Goal: Task Accomplishment & Management: Manage account settings

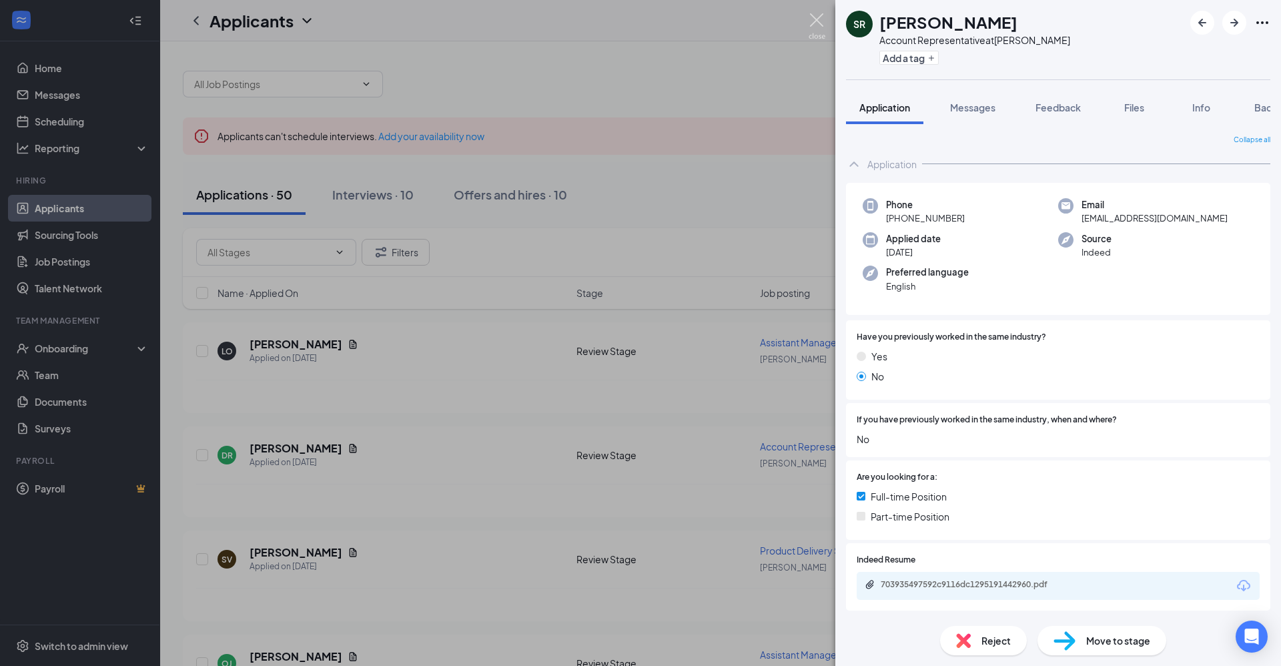
click at [810, 21] on img at bounding box center [816, 26] width 17 height 26
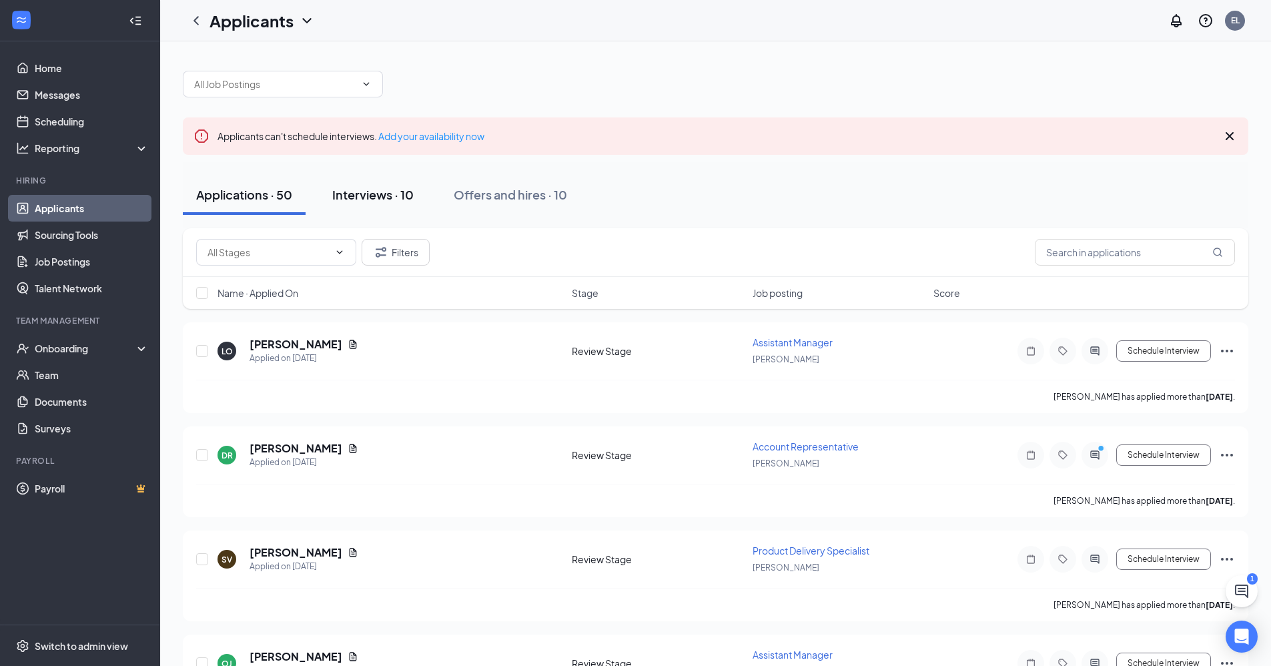
click at [388, 197] on div "Interviews · 10" at bounding box center [372, 194] width 81 height 17
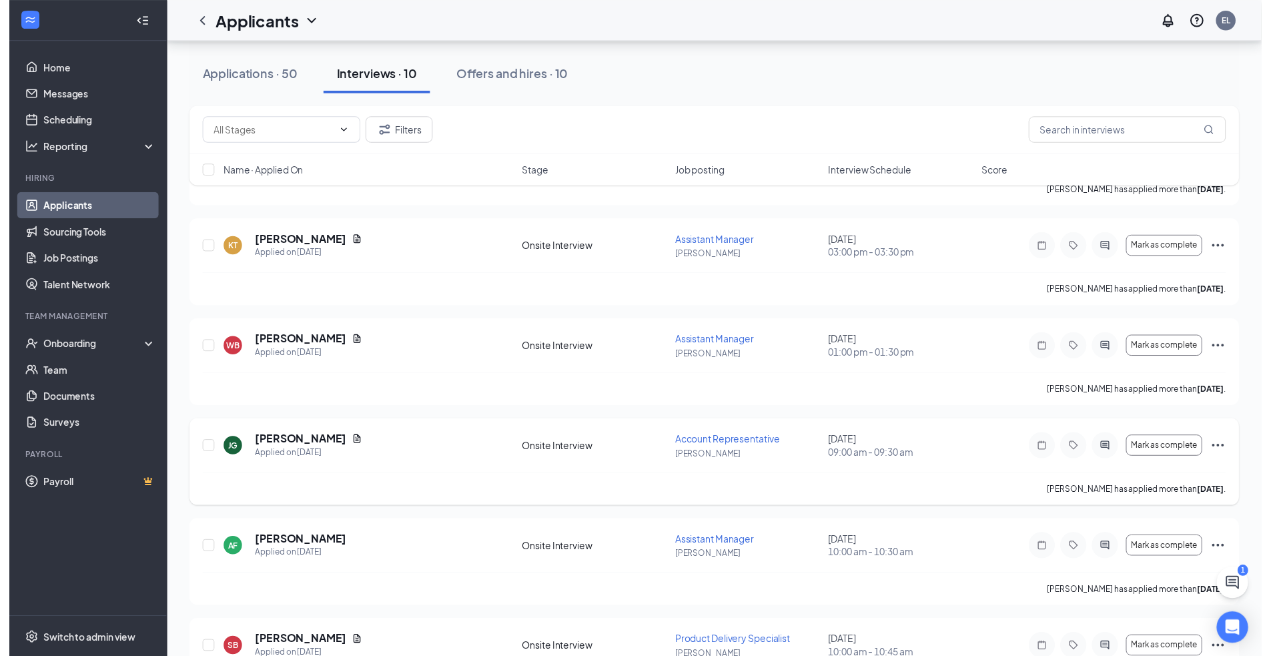
scroll to position [273, 0]
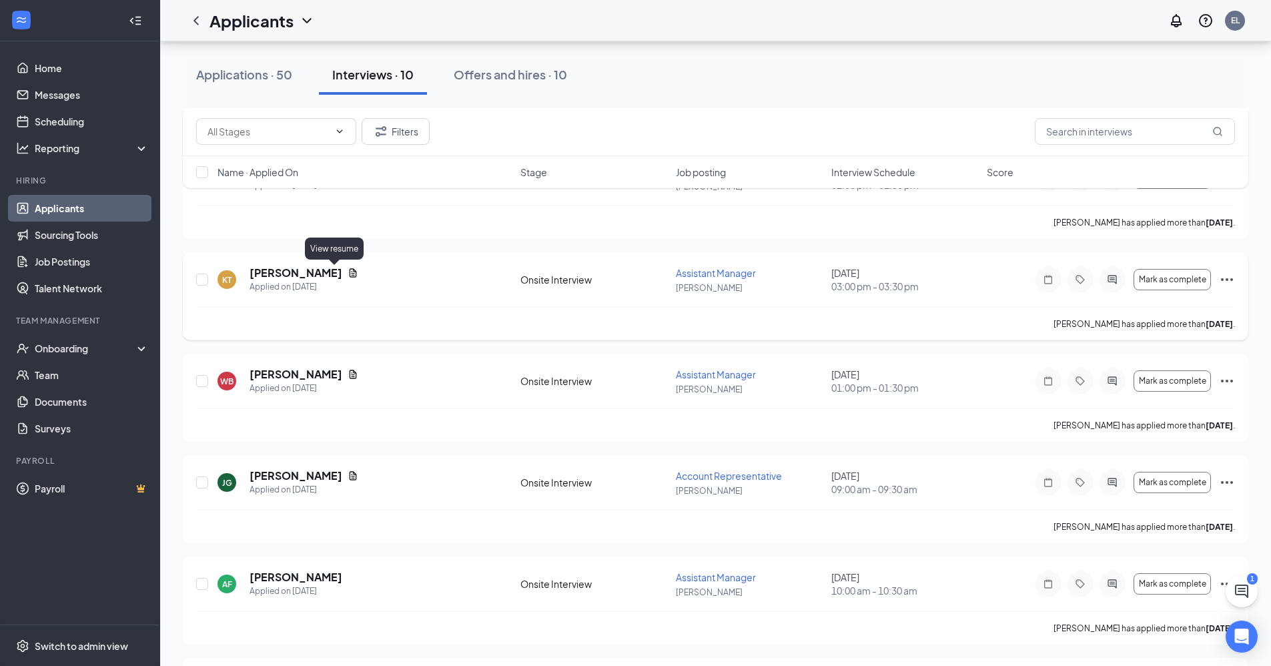
click at [348, 271] on icon "Document" at bounding box center [353, 272] width 11 height 11
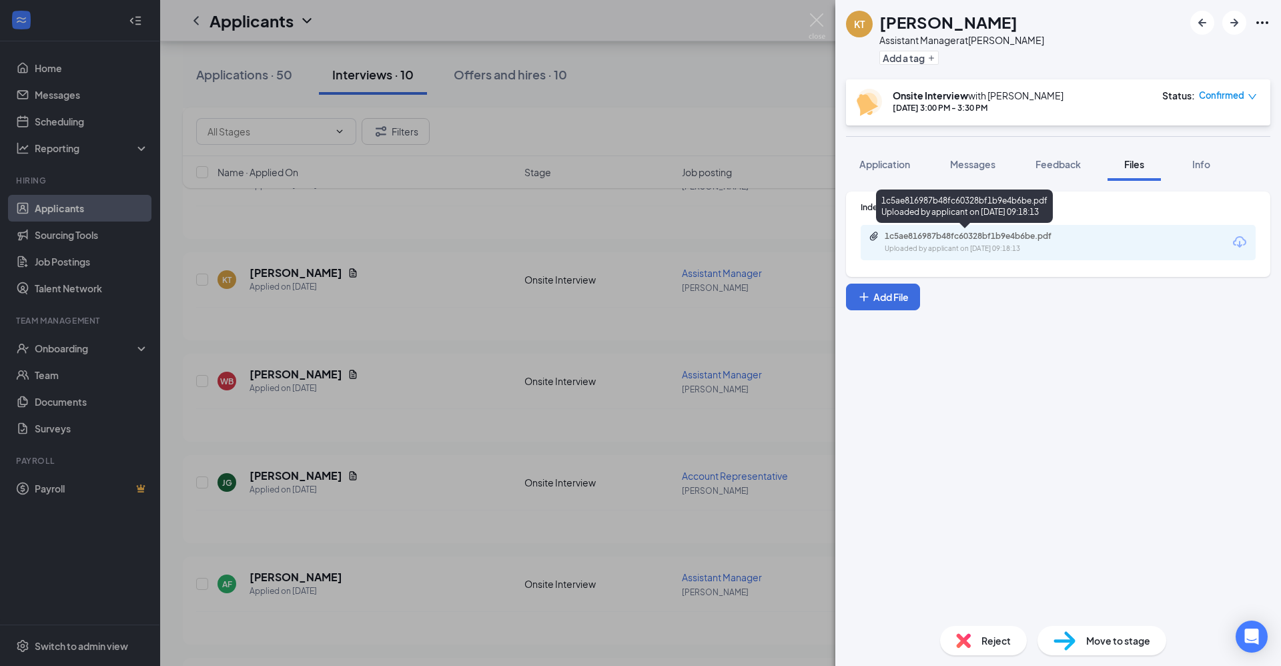
click at [987, 241] on div "1c5ae816987b48fc60328bf1b9e4b6be.pdf" at bounding box center [977, 236] width 187 height 11
click at [777, 118] on div "KT [PERSON_NAME] Assistant Manager at [GEOGRAPHIC_DATA] Add a tag Onsite Interv…" at bounding box center [640, 333] width 1281 height 666
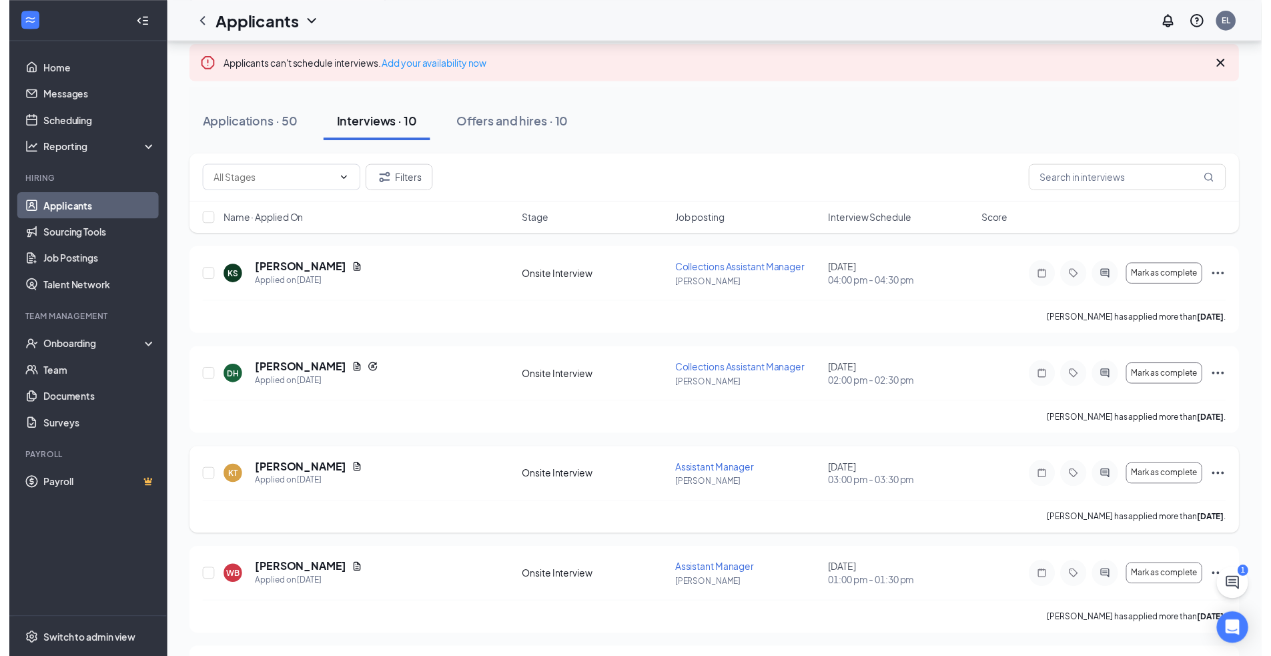
scroll to position [139, 0]
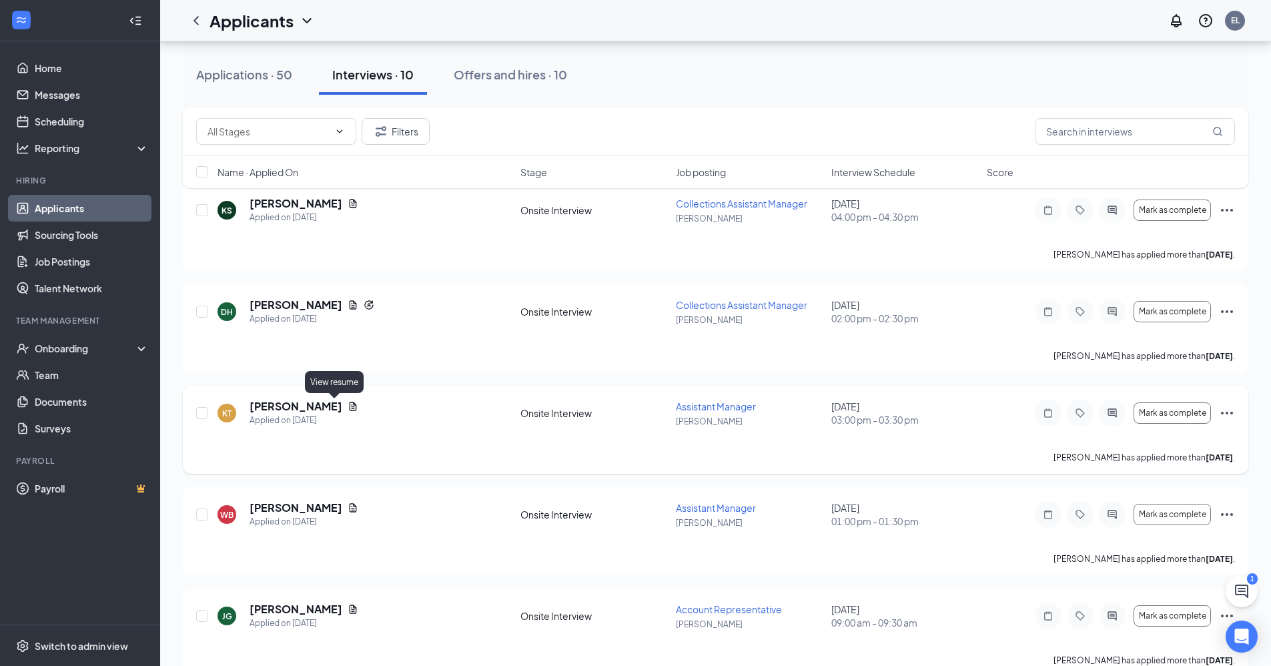
click at [350, 406] on icon "Document" at bounding box center [353, 406] width 7 height 9
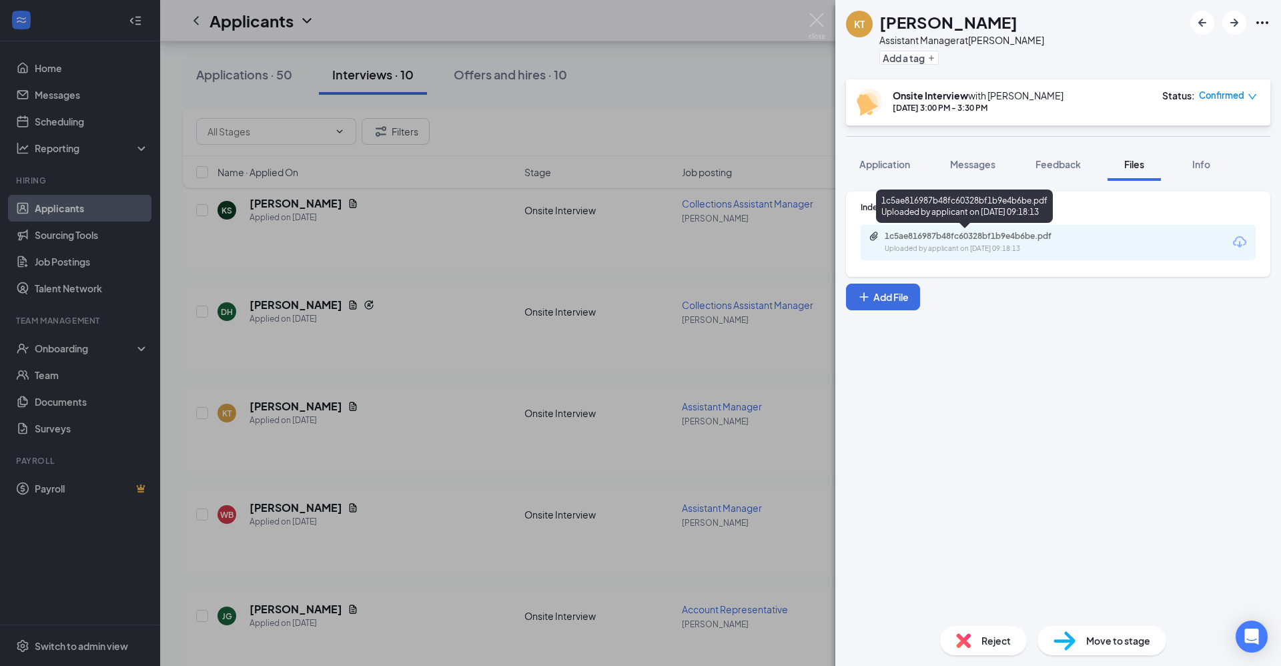
click at [944, 246] on div "Uploaded by applicant on [DATE] 09:18:13" at bounding box center [984, 248] width 200 height 11
click at [820, 24] on img at bounding box center [816, 26] width 17 height 26
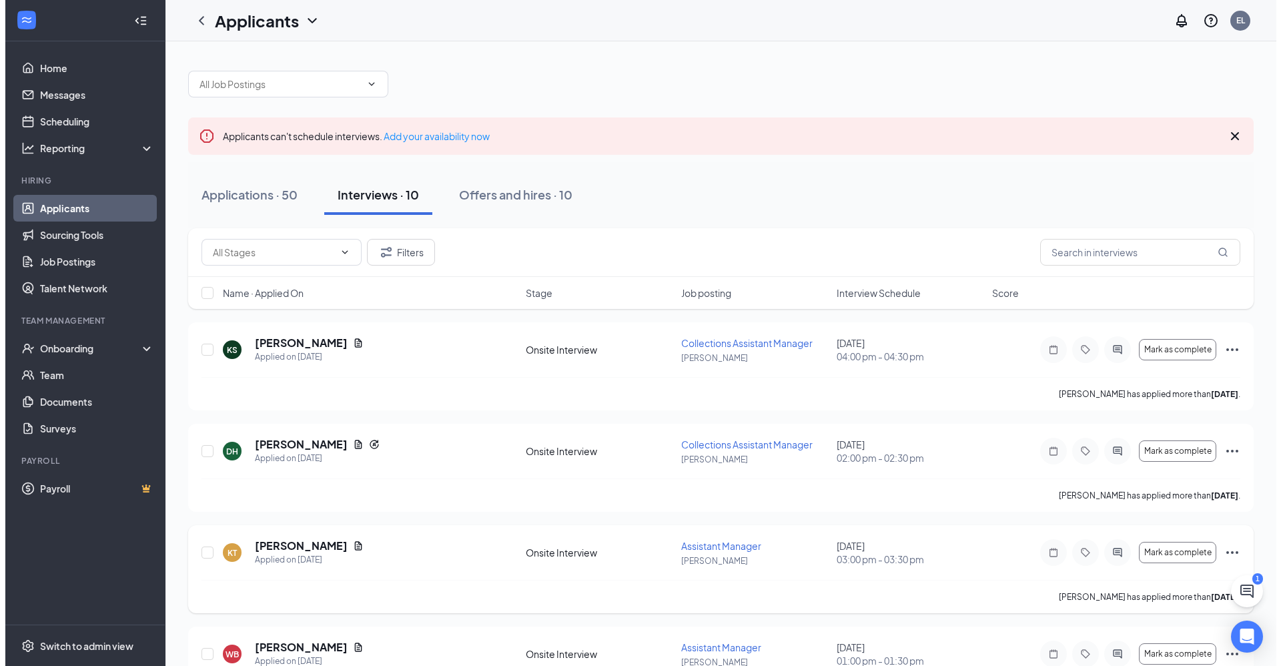
scroll to position [67, 0]
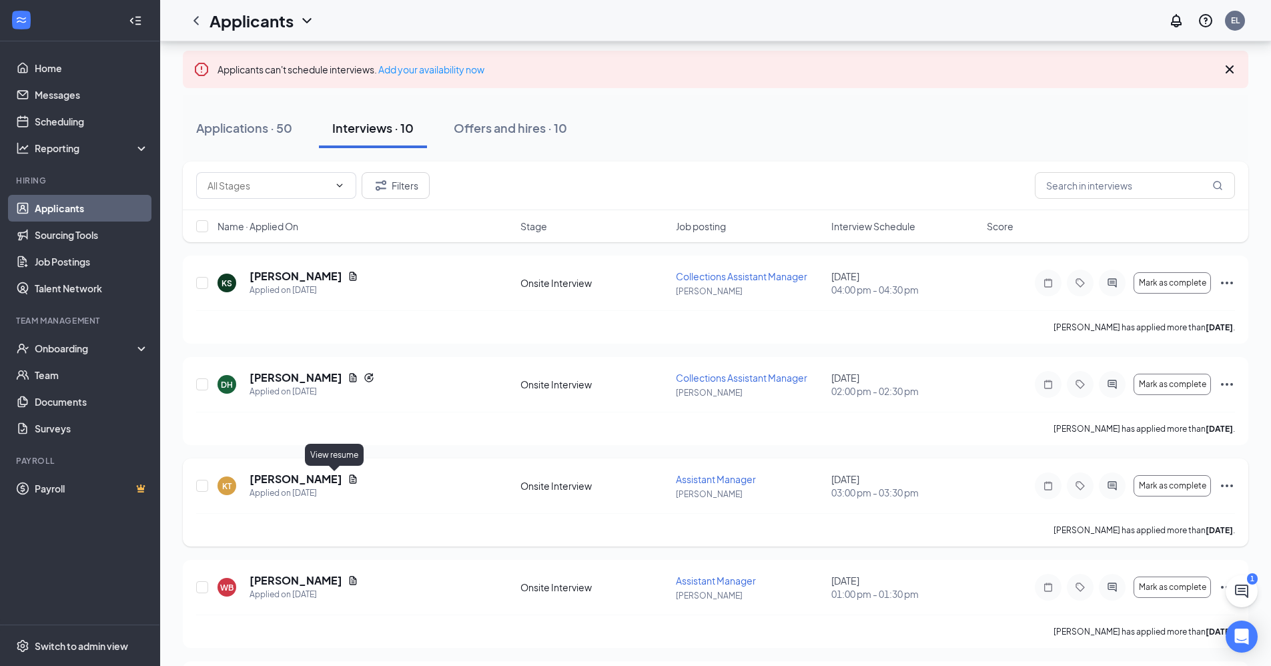
click at [350, 476] on icon "Document" at bounding box center [353, 478] width 7 height 9
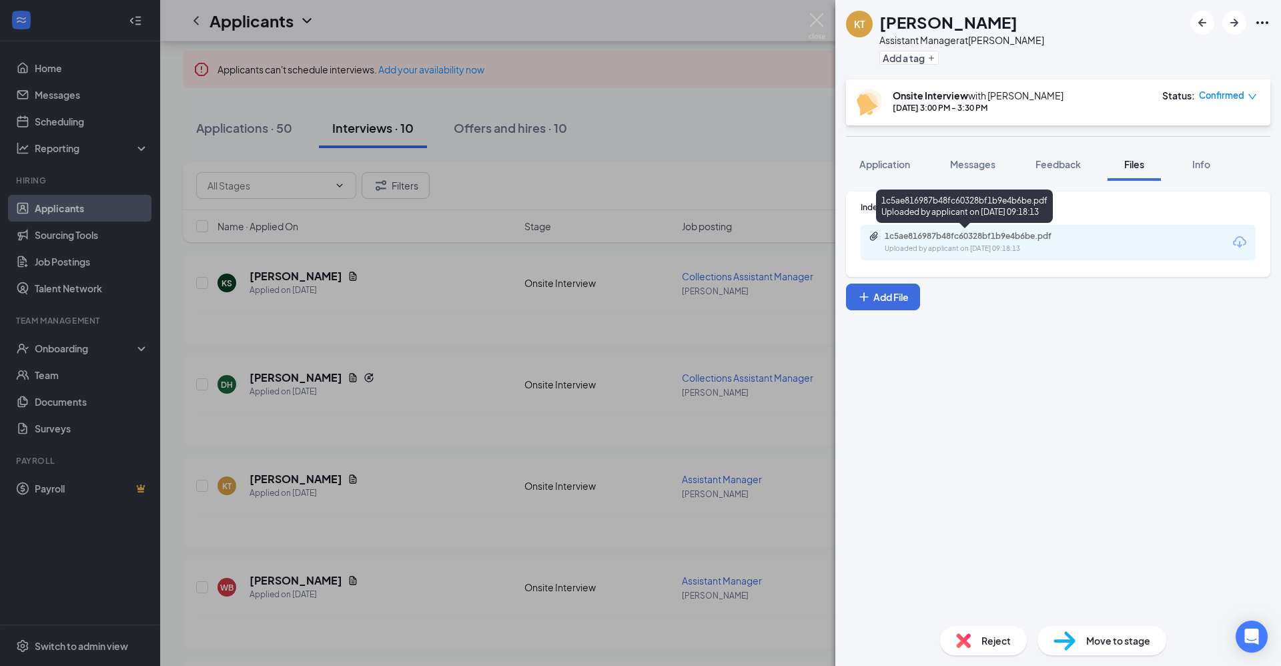
click at [974, 246] on div "Uploaded by applicant on [DATE] 09:18:13" at bounding box center [984, 248] width 200 height 11
